Goal: Communication & Community: Participate in discussion

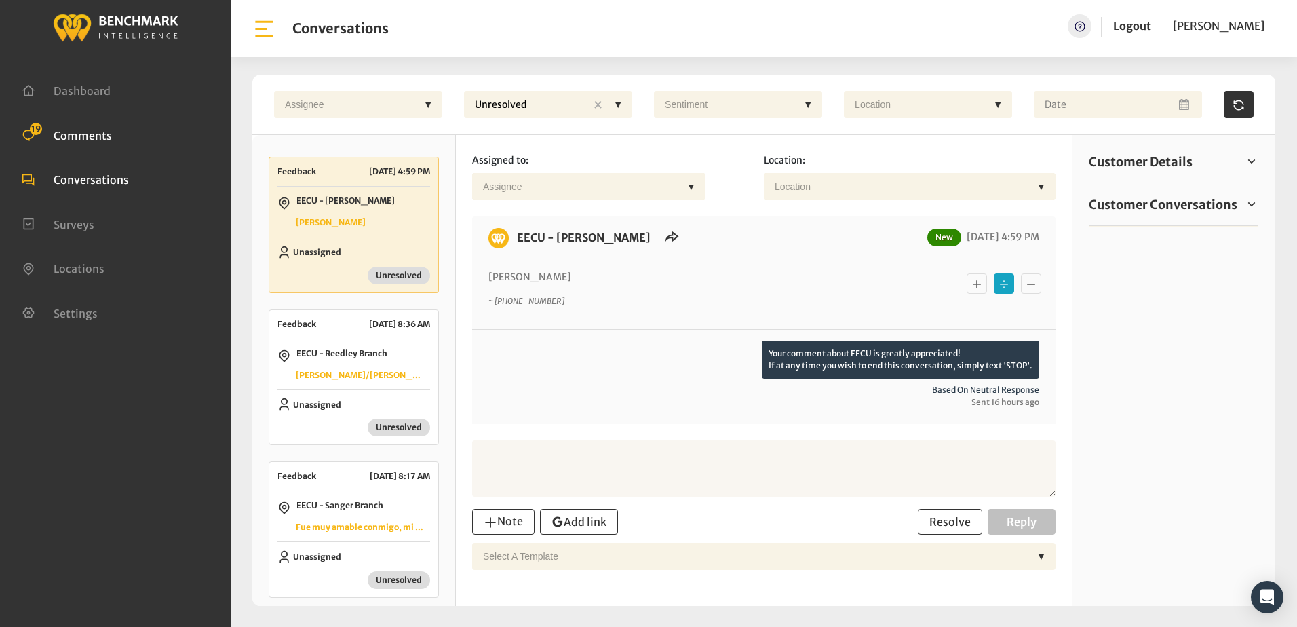
click at [83, 130] on span "Comments" at bounding box center [83, 135] width 58 height 14
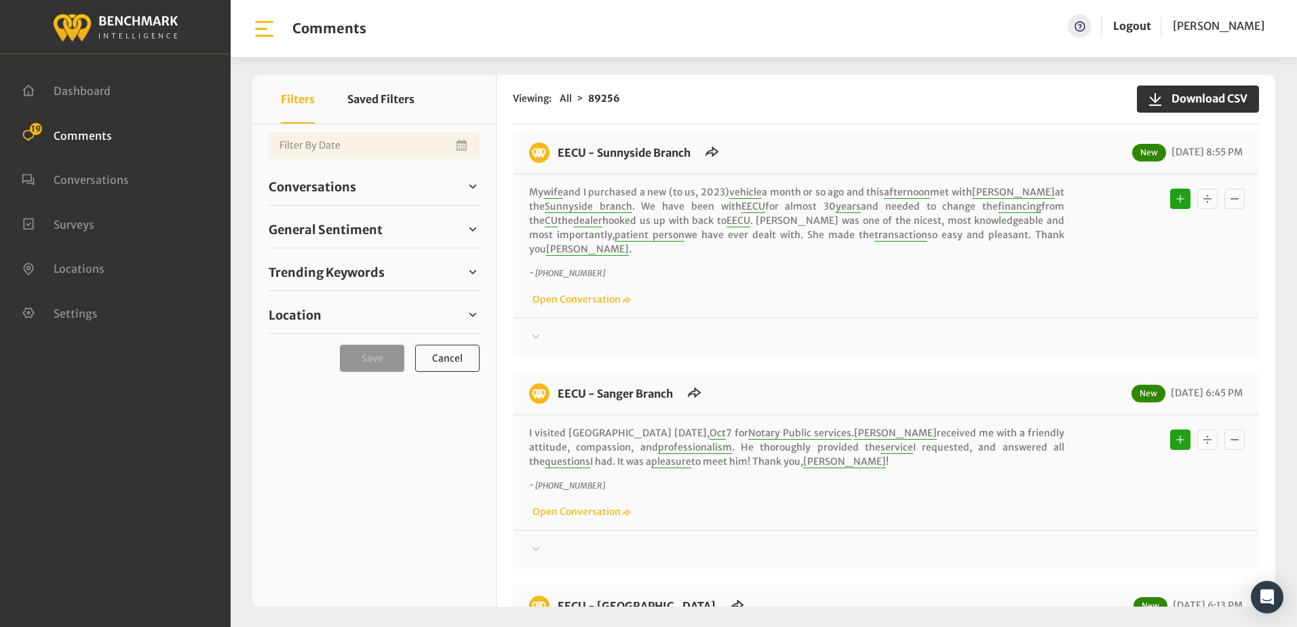
scroll to position [1492, 0]
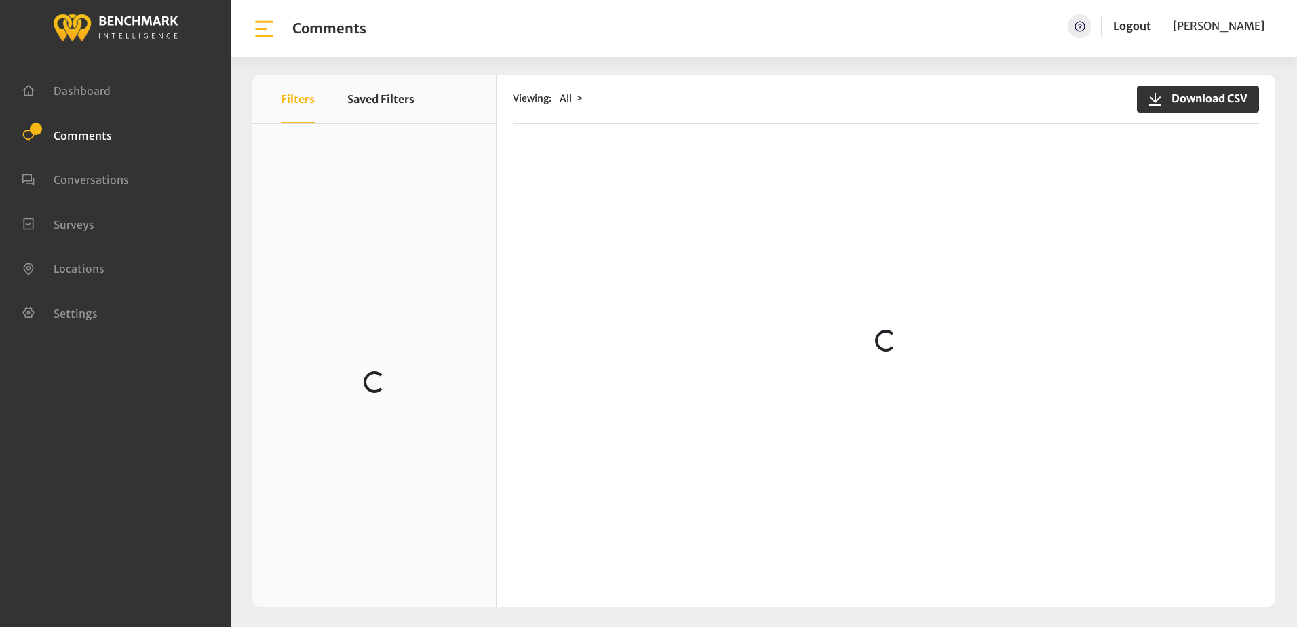
click at [985, 120] on div "Viewing: All Download CSV" at bounding box center [886, 100] width 746 height 50
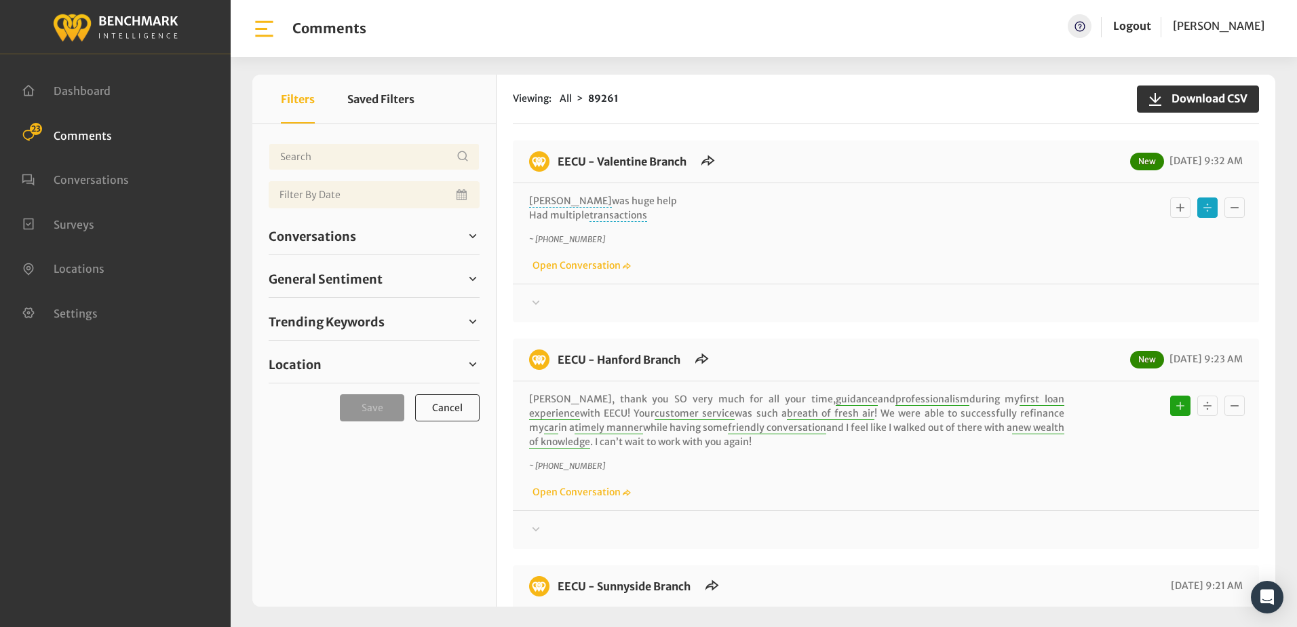
click at [1174, 214] on icon "Basic example" at bounding box center [1181, 207] width 14 height 16
click at [833, 239] on p "~ [PHONE_NUMBER]" at bounding box center [796, 239] width 535 height 12
click at [767, 198] on p "Ruben was huge help Had multiple transactions" at bounding box center [796, 208] width 535 height 28
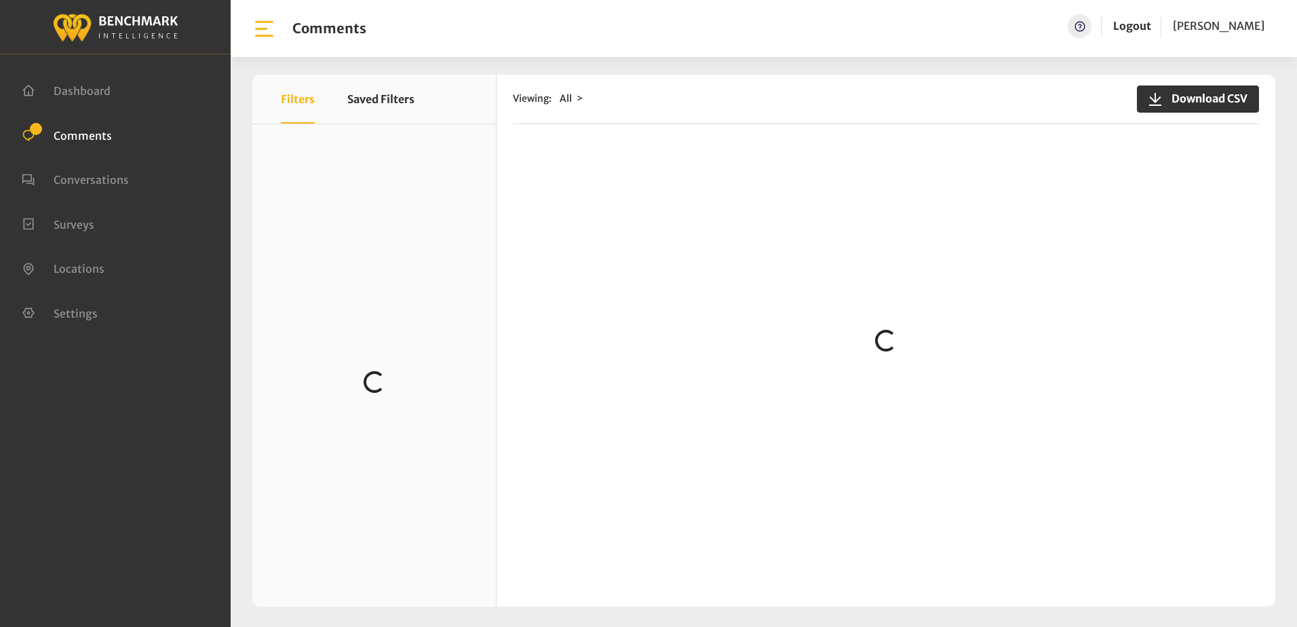
scroll to position [204, 0]
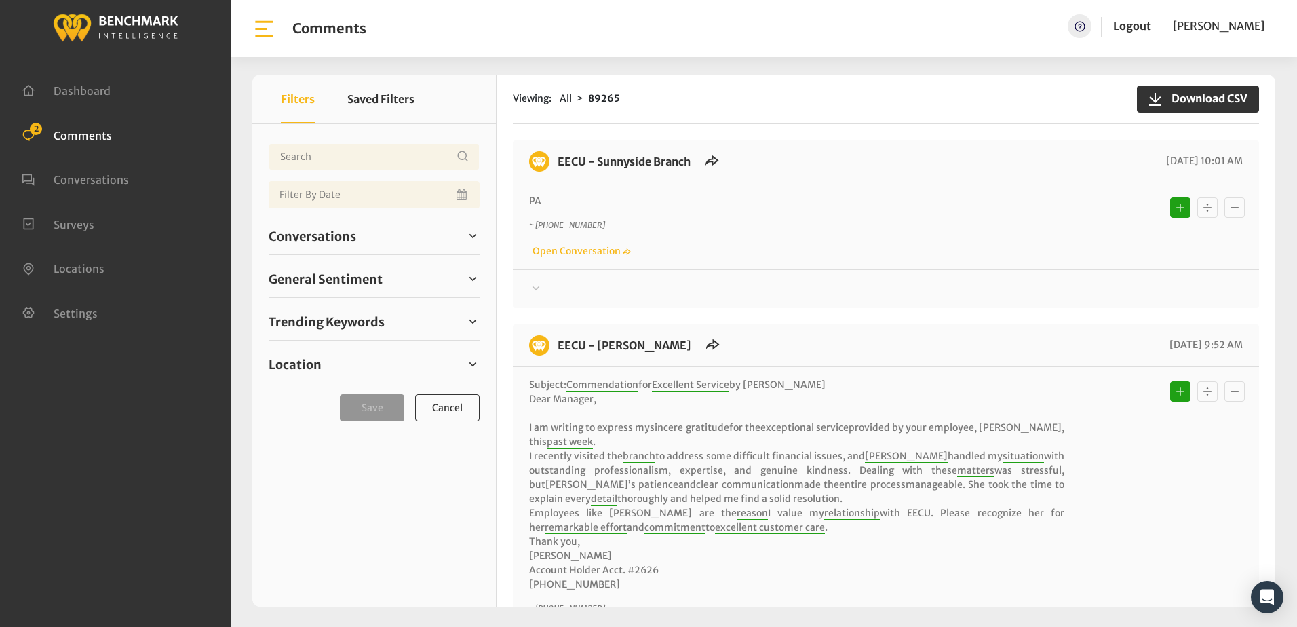
click at [533, 286] on icon at bounding box center [536, 288] width 14 height 16
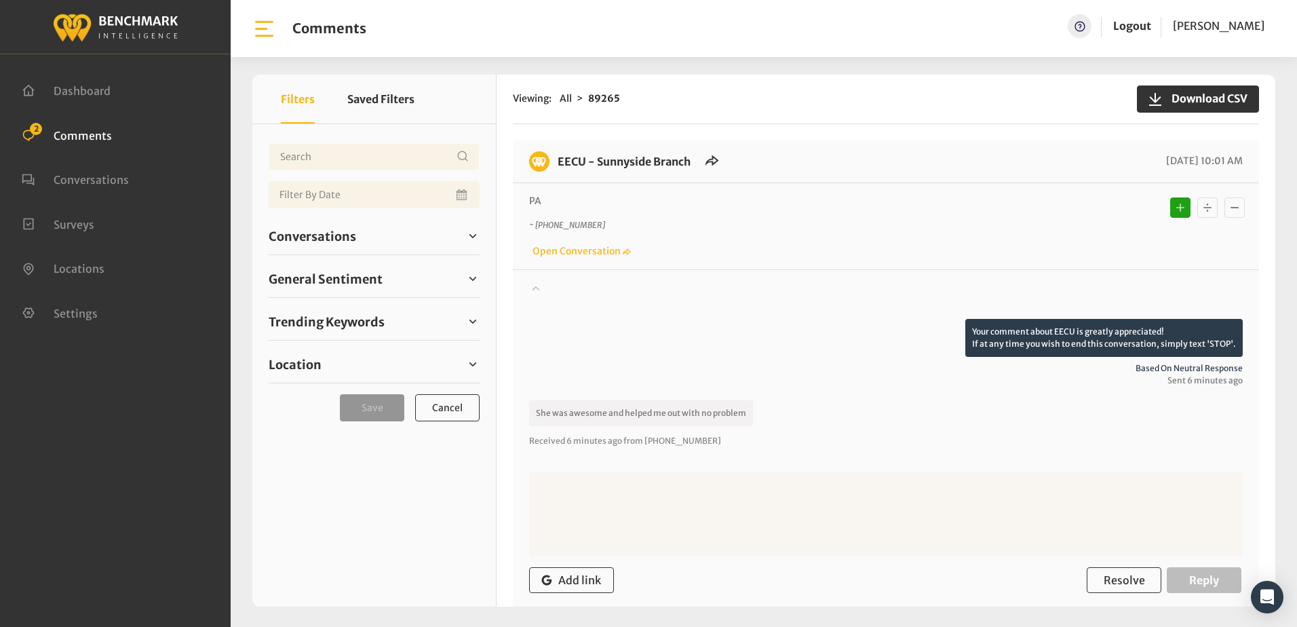
click at [533, 286] on icon at bounding box center [536, 288] width 14 height 16
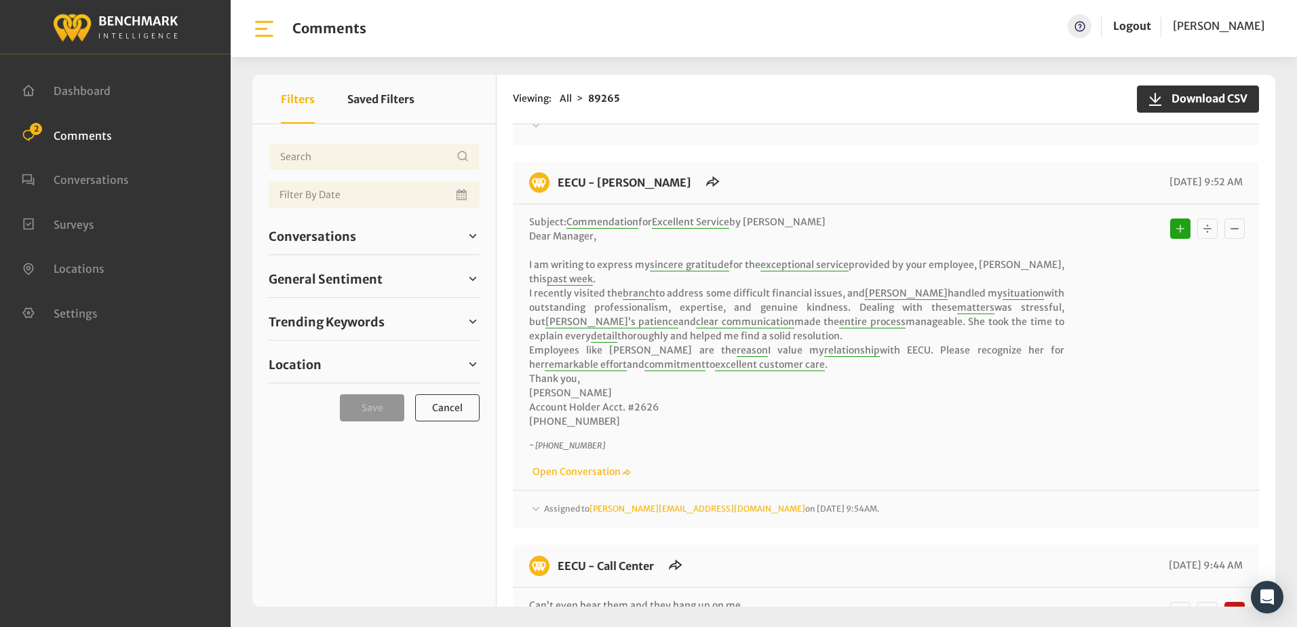
scroll to position [271, 0]
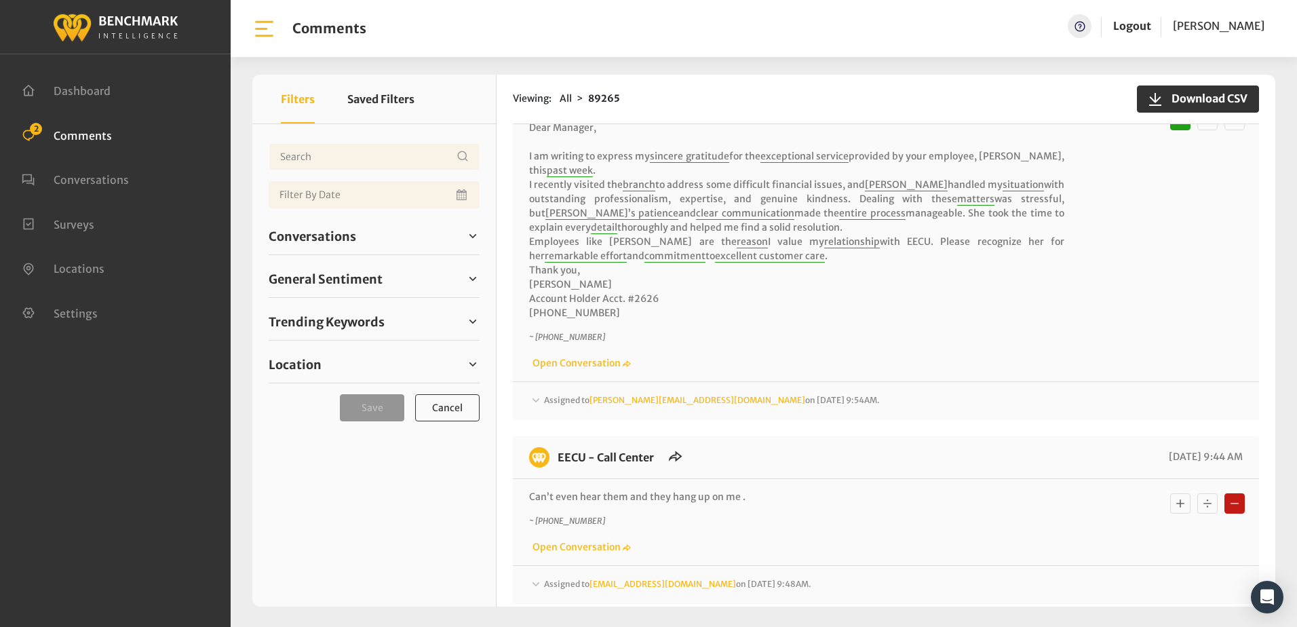
click at [810, 319] on p "Subject: Commendation for Excellent Service by Marisol ​Dear Manager, ​I am wri…" at bounding box center [796, 214] width 535 height 214
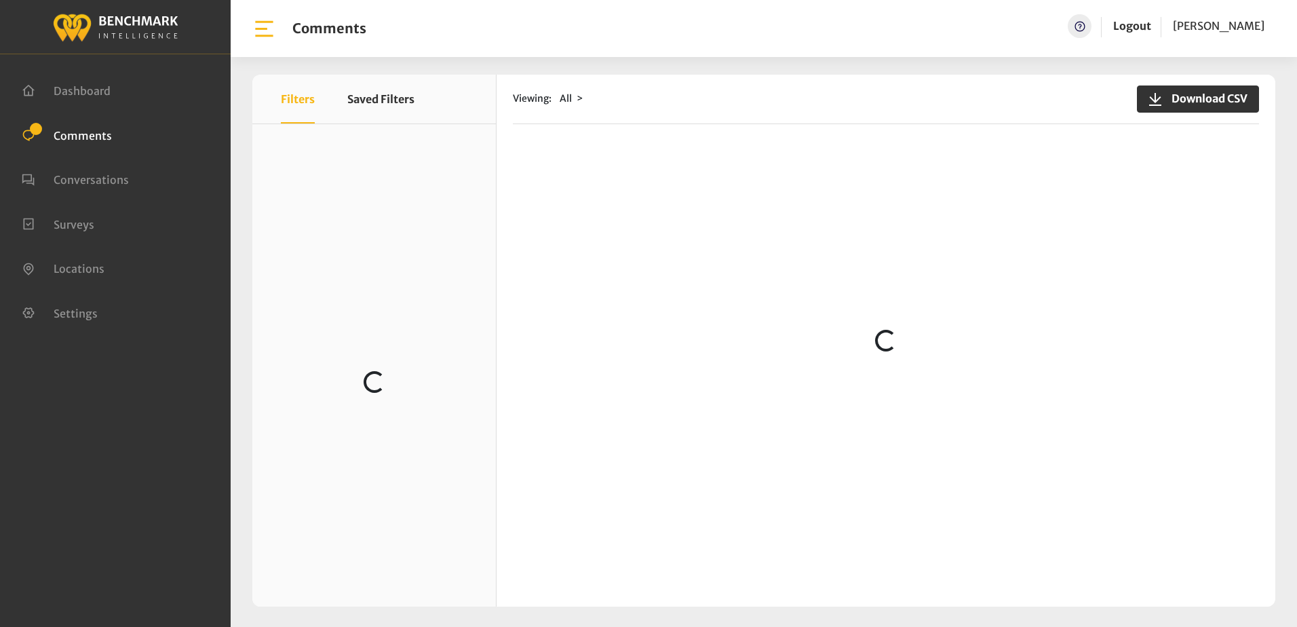
scroll to position [407, 0]
